Goal: Obtain resource: Download file/media

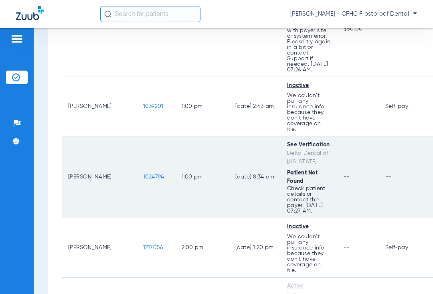
scroll to position [592, 0]
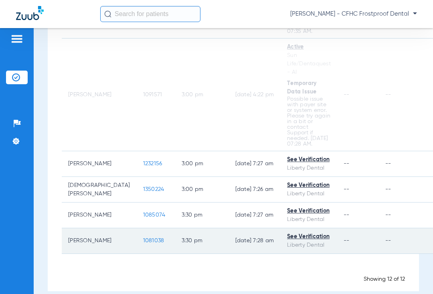
click at [137, 231] on td "1081038" at bounding box center [156, 241] width 38 height 26
click at [143, 238] on span "1081038" at bounding box center [153, 241] width 21 height 6
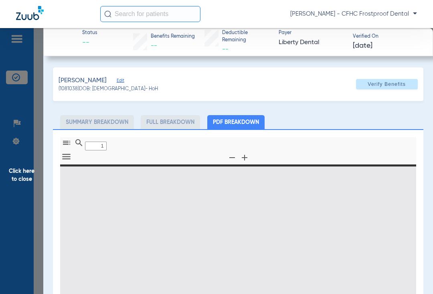
type input "0"
select select "page-width"
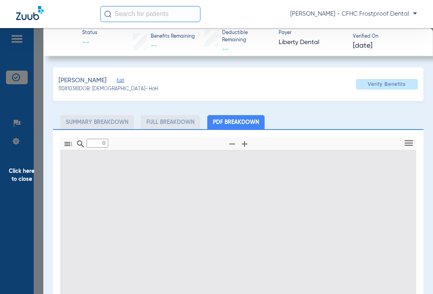
type input "1"
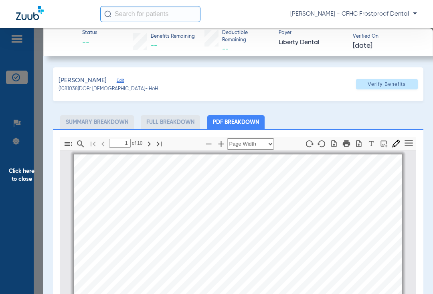
scroll to position [4, 0]
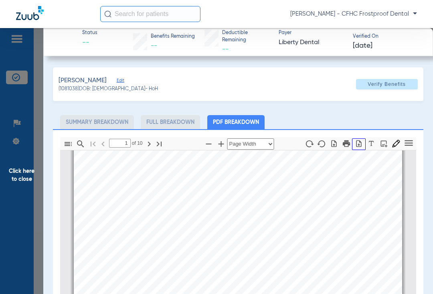
click at [355, 143] on icon "button" at bounding box center [359, 143] width 8 height 8
click at [23, 170] on span "Click here to close" at bounding box center [21, 175] width 43 height 294
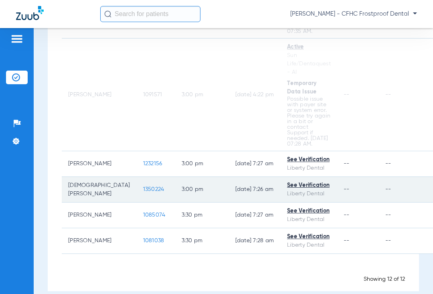
click at [143, 186] on span "1350224" at bounding box center [153, 189] width 21 height 6
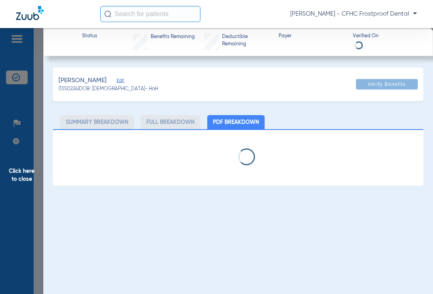
select select "page-width"
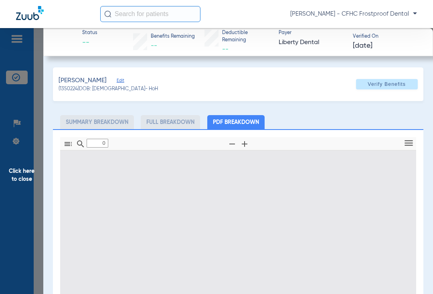
type input "1"
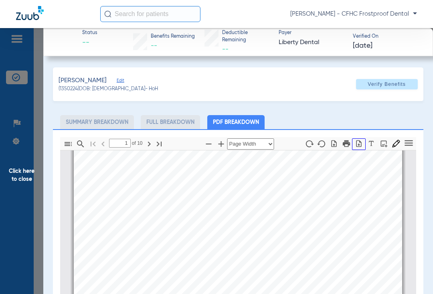
click at [355, 143] on icon "button" at bounding box center [359, 143] width 8 height 8
click at [19, 171] on span "Click here to close" at bounding box center [21, 175] width 43 height 294
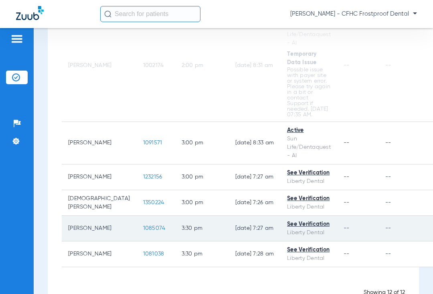
scroll to position [555, 0]
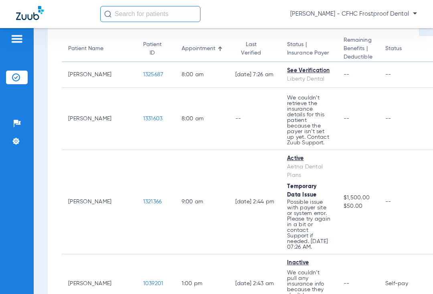
scroll to position [0, 0]
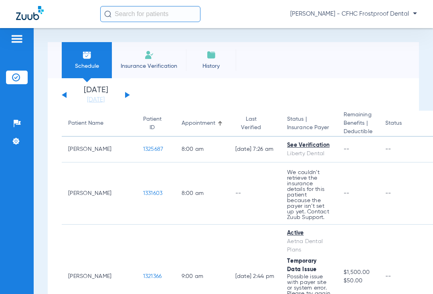
click at [212, 56] on img at bounding box center [211, 55] width 10 height 10
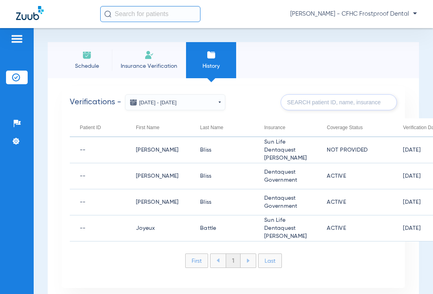
click at [149, 64] on span "Insurance Verification" at bounding box center [149, 66] width 62 height 8
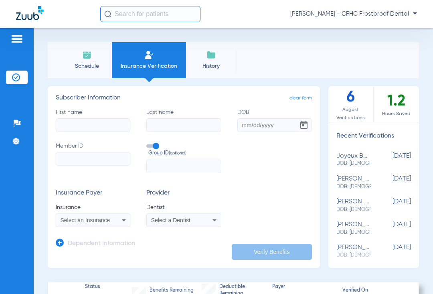
click at [18, 40] on img at bounding box center [16, 39] width 13 height 10
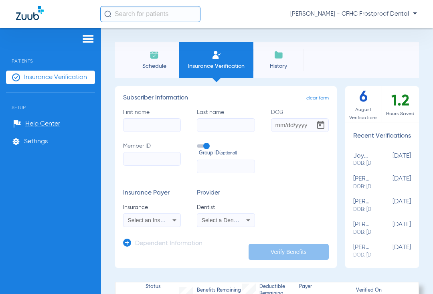
click at [21, 62] on span "Patients" at bounding box center [50, 55] width 89 height 18
click at [87, 42] on img at bounding box center [88, 39] width 13 height 10
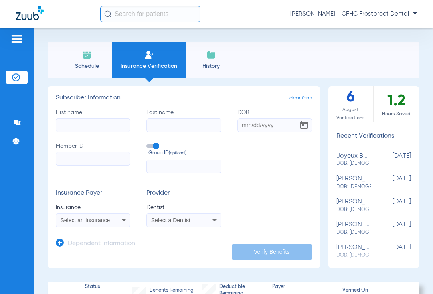
click at [16, 79] on img at bounding box center [16, 77] width 8 height 8
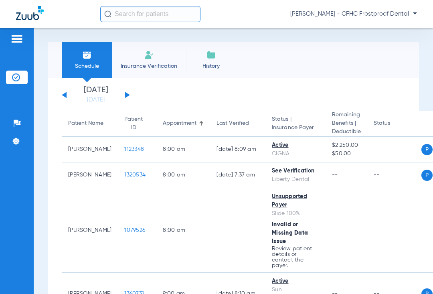
click at [128, 95] on button at bounding box center [127, 95] width 5 height 6
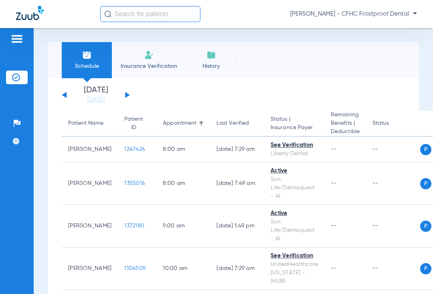
click at [126, 95] on button at bounding box center [127, 95] width 5 height 6
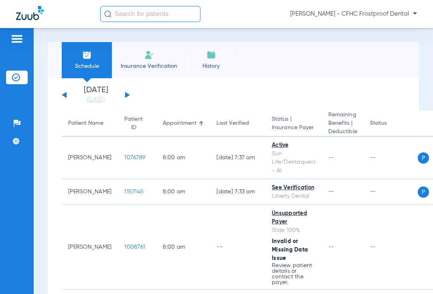
click at [126, 96] on button at bounding box center [127, 95] width 5 height 6
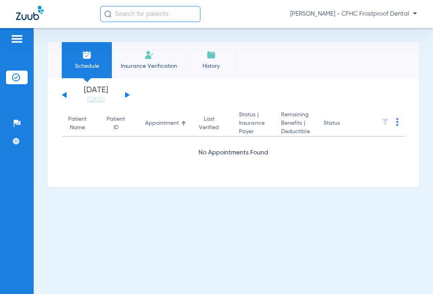
click at [126, 96] on button at bounding box center [127, 95] width 5 height 6
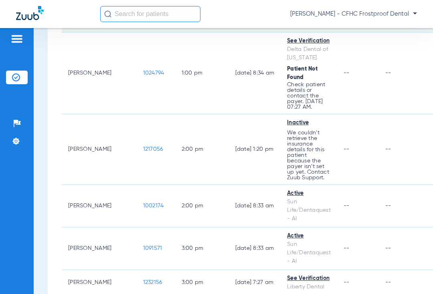
scroll to position [325, 0]
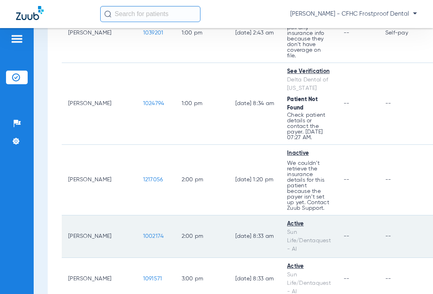
click at [143, 236] on span "1002174" at bounding box center [153, 236] width 21 height 6
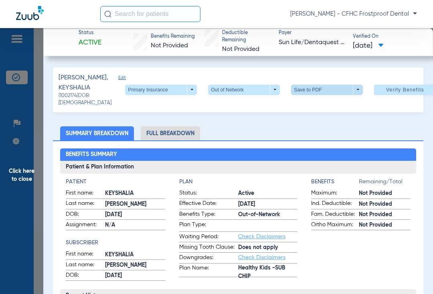
click at [339, 90] on span at bounding box center [327, 90] width 72 height 10
click at [299, 104] on span "Save to PDF" at bounding box center [312, 106] width 32 height 6
click at [18, 172] on span "Click here to close" at bounding box center [21, 175] width 43 height 294
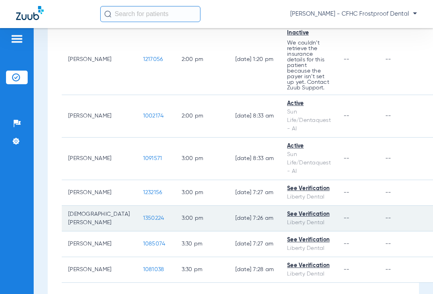
scroll to position [485, 0]
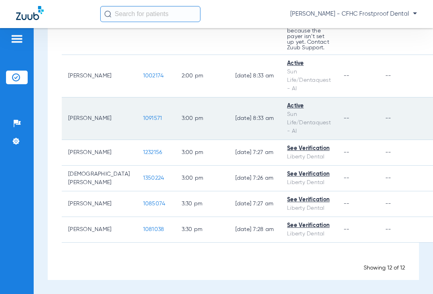
click at [175, 108] on td "3:00 PM" at bounding box center [202, 118] width 54 height 42
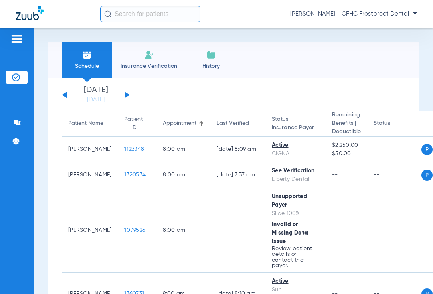
click at [126, 93] on button at bounding box center [127, 95] width 5 height 6
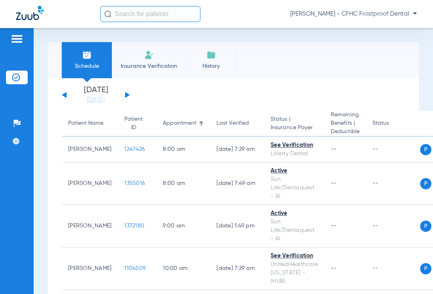
click at [126, 93] on button at bounding box center [127, 95] width 5 height 6
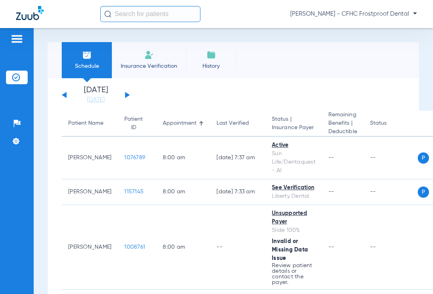
click at [126, 93] on button at bounding box center [127, 95] width 5 height 6
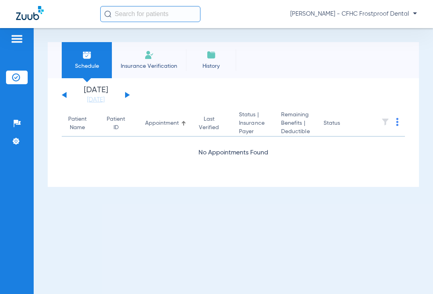
click at [126, 93] on button at bounding box center [127, 95] width 5 height 6
click at [126, 93] on div "[DATE] [DATE] [DATE] [DATE] [DATE] [DATE] [DATE] [DATE] [DATE] [DATE] [DATE] [D…" at bounding box center [96, 95] width 68 height 18
click at [126, 93] on button at bounding box center [127, 95] width 5 height 6
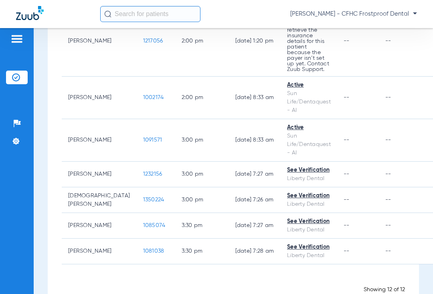
scroll to position [485, 0]
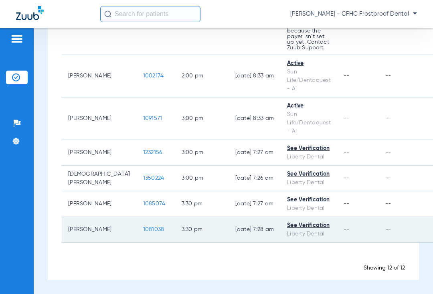
click at [401, 228] on td "--" at bounding box center [406, 230] width 54 height 26
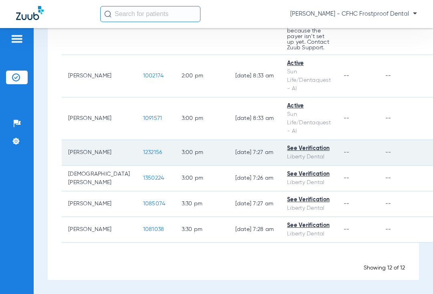
click at [137, 148] on td "1232156" at bounding box center [156, 153] width 38 height 26
click at [143, 150] on span "1232156" at bounding box center [152, 152] width 19 height 6
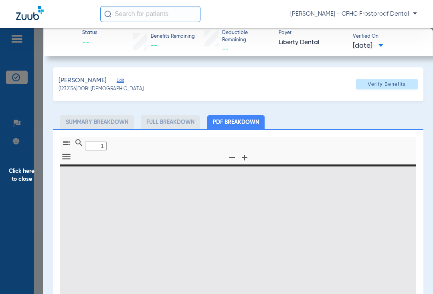
type input "0"
select select "page-width"
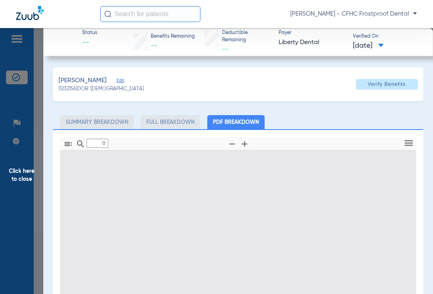
type input "1"
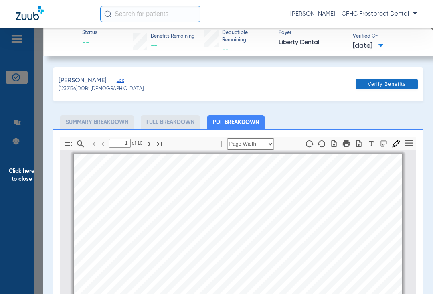
scroll to position [4, 0]
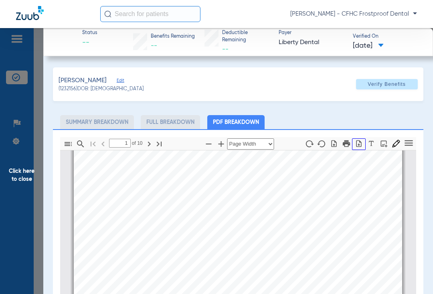
click at [356, 141] on icon "button" at bounding box center [358, 143] width 5 height 7
click at [22, 177] on span "Click here to close" at bounding box center [21, 175] width 43 height 294
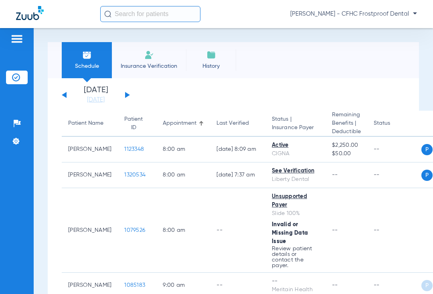
click at [126, 95] on button at bounding box center [127, 95] width 5 height 6
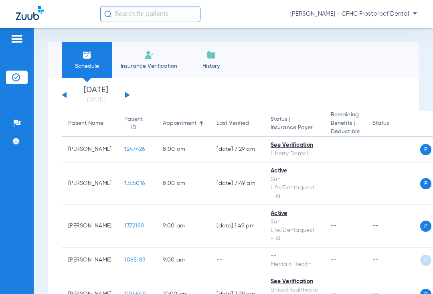
click at [127, 95] on button at bounding box center [127, 95] width 5 height 6
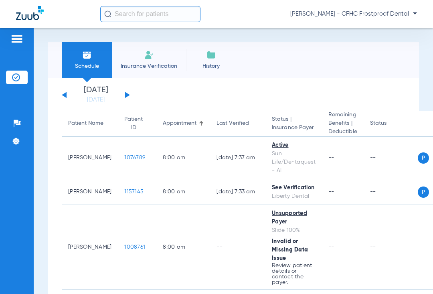
click at [127, 95] on button at bounding box center [127, 95] width 5 height 6
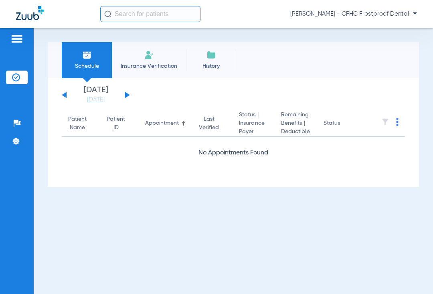
click at [127, 95] on button at bounding box center [127, 95] width 5 height 6
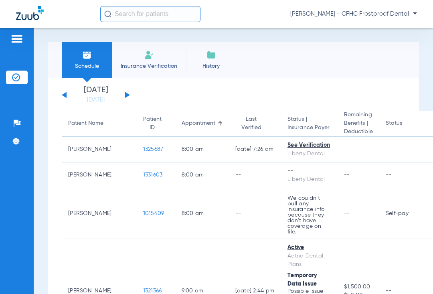
click at [221, 91] on app-single-date-navigator "[DATE] [DATE] [DATE] [DATE] [DATE] [DATE] [DATE] [DATE] [DATE] [DATE] [DATE] [D…" at bounding box center [233, 95] width 343 height 18
click at [126, 95] on button at bounding box center [127, 95] width 5 height 6
